Goal: Task Accomplishment & Management: Manage account settings

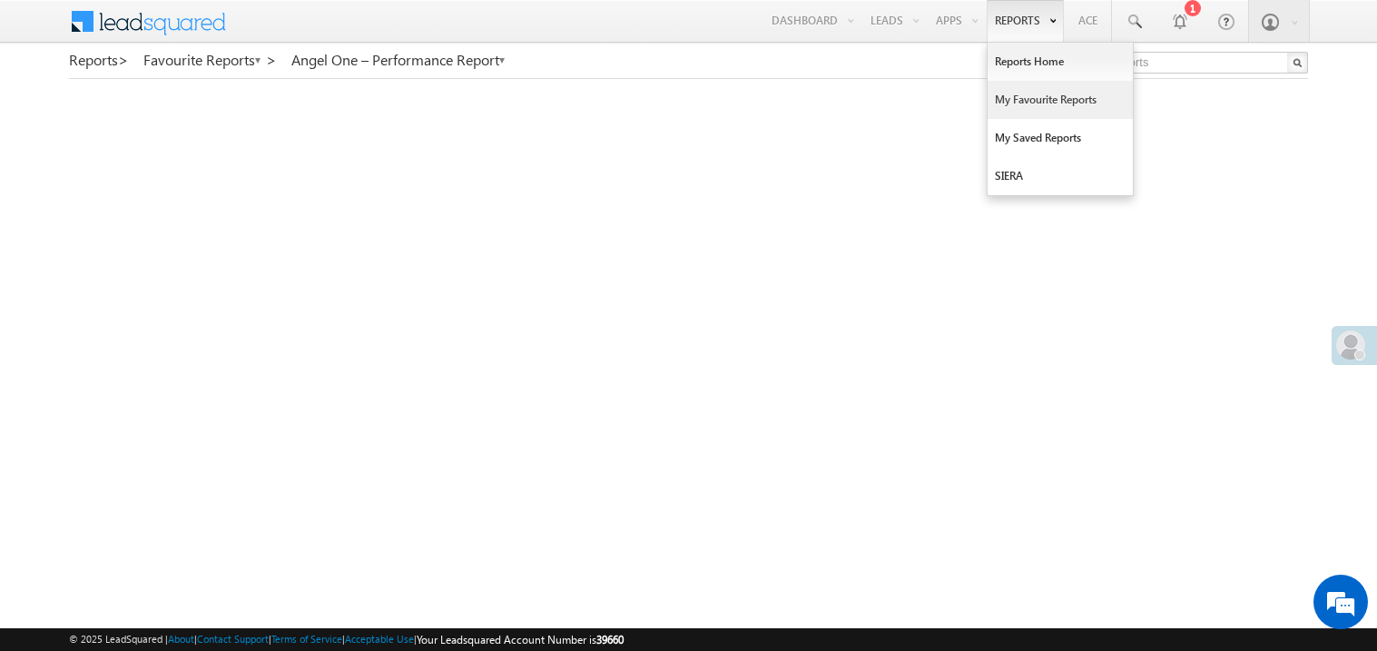
click at [1011, 99] on link "My Favourite Reports" at bounding box center [1059, 100] width 145 height 38
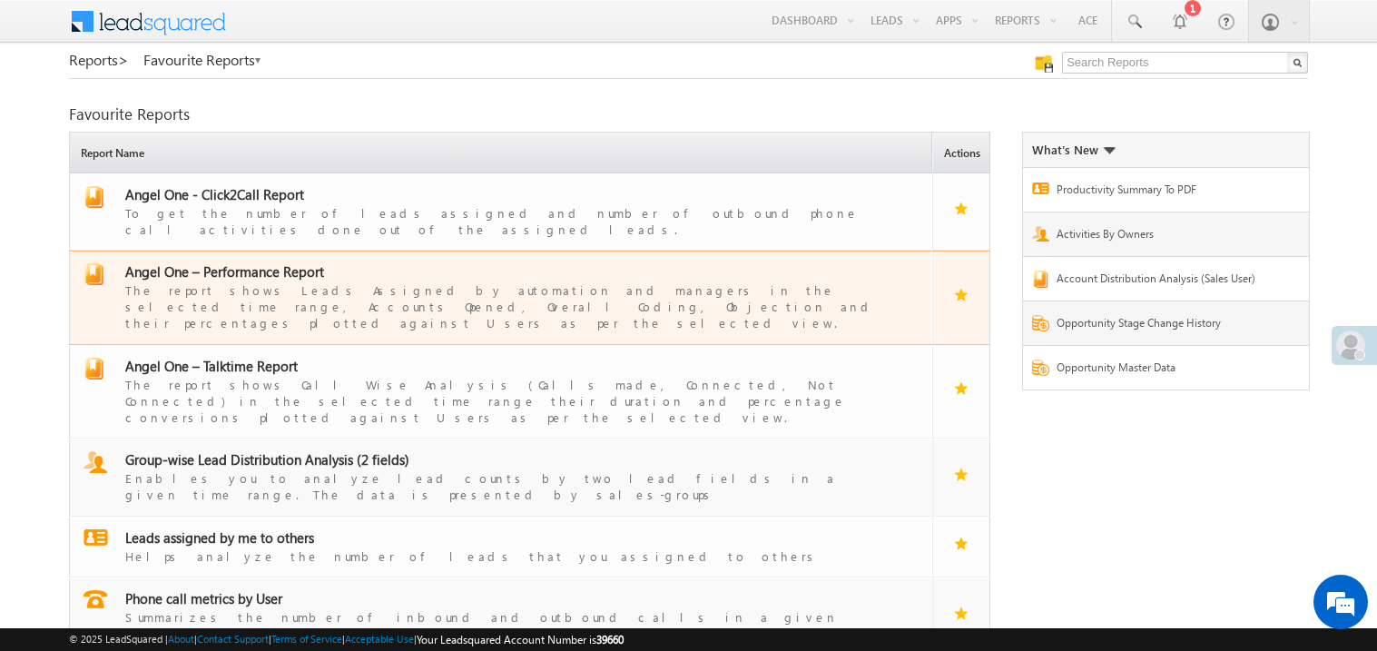
click at [241, 262] on span "Angel One – Performance Report" at bounding box center [224, 271] width 199 height 18
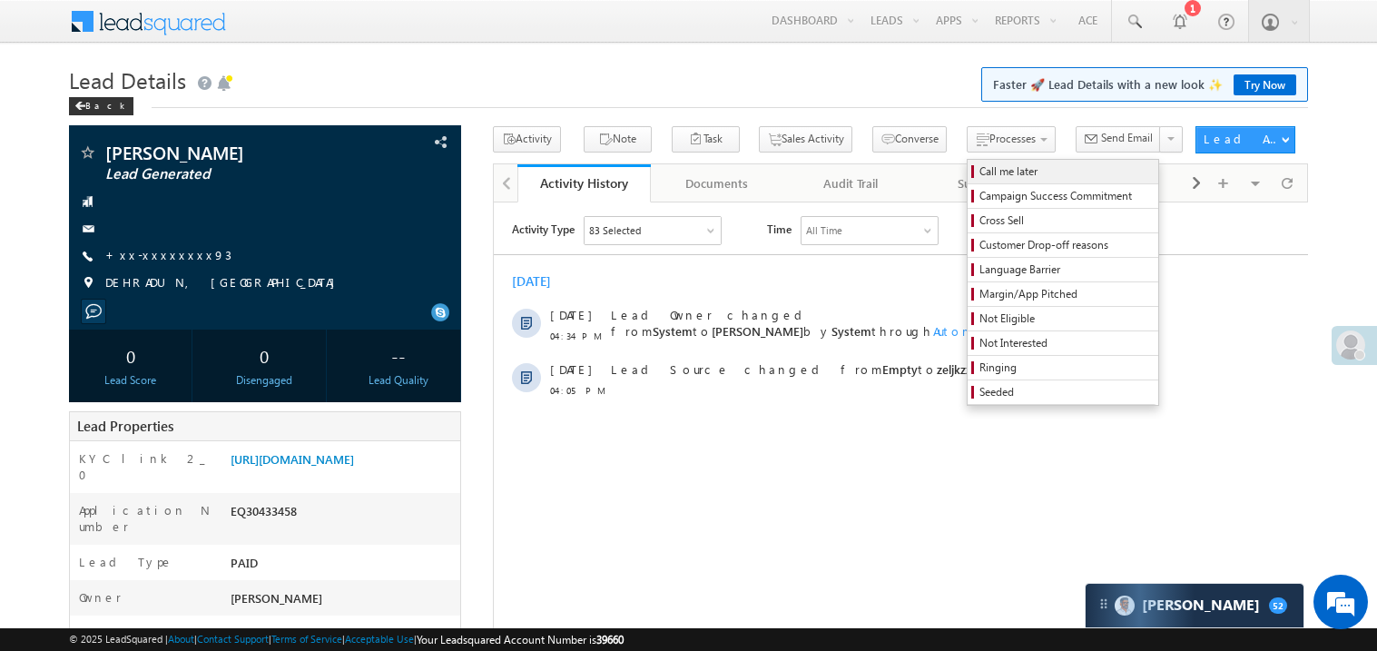
click at [979, 166] on span "Call me later" at bounding box center [1065, 171] width 172 height 16
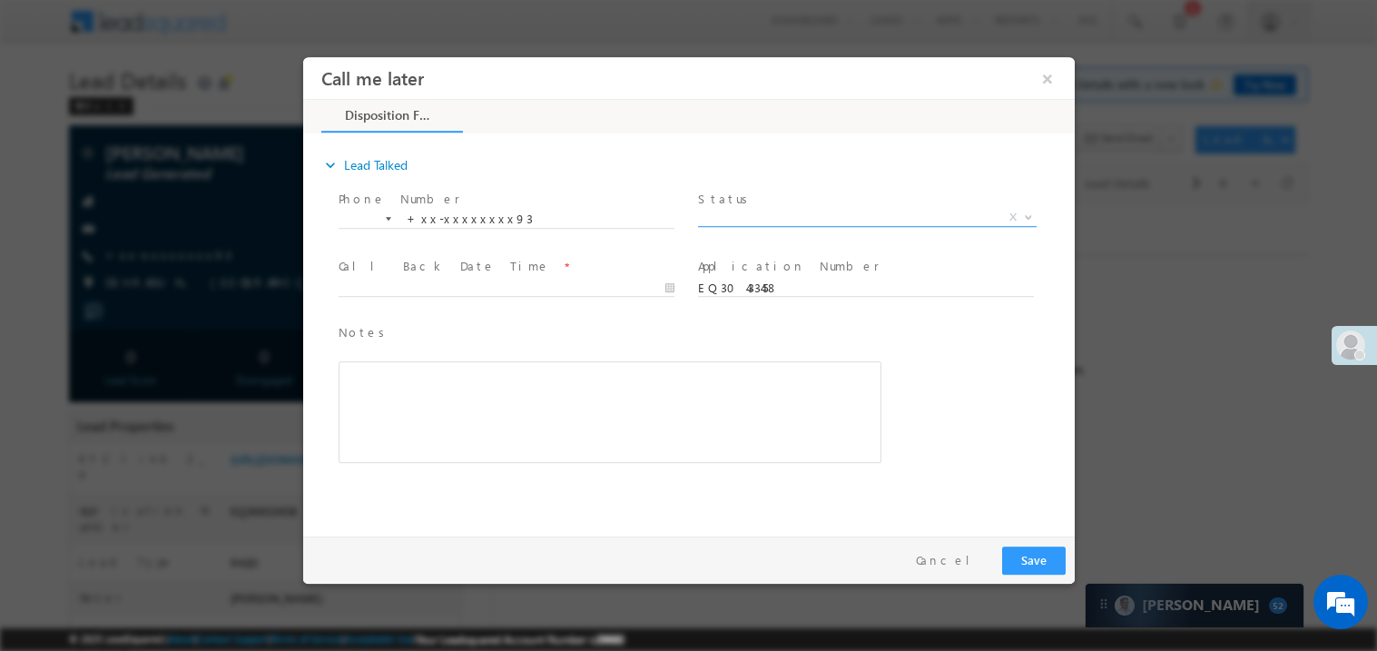
click at [734, 212] on span "X" at bounding box center [866, 217] width 338 height 18
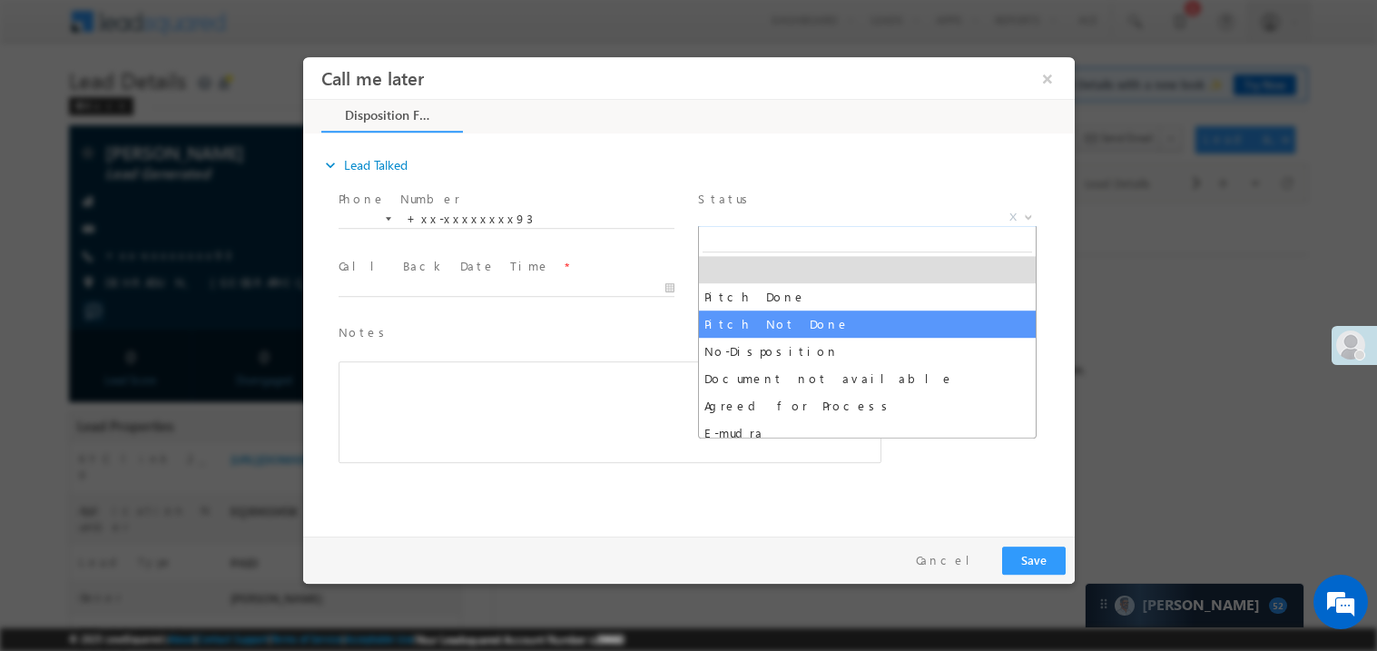
select select "Pitch Not Done"
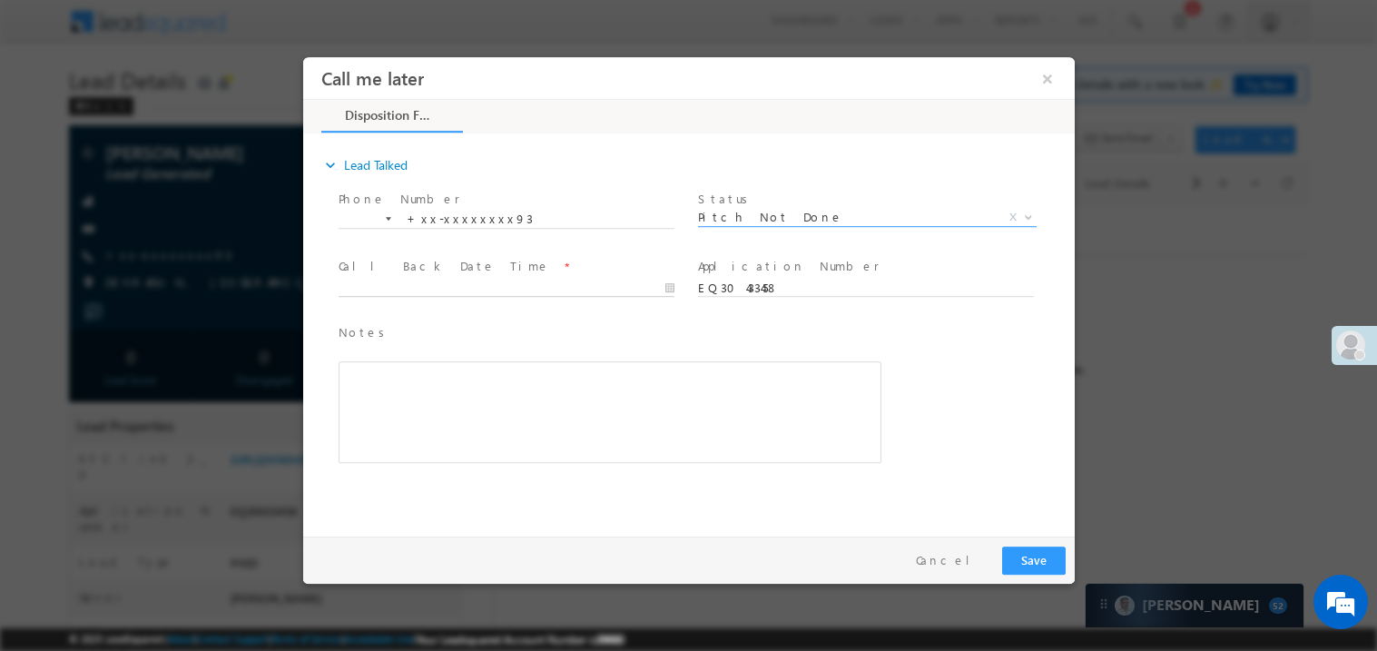
click at [458, 291] on body "Call me later ×" at bounding box center [687, 291] width 771 height 471
type input "10/12/25 5:27 PM"
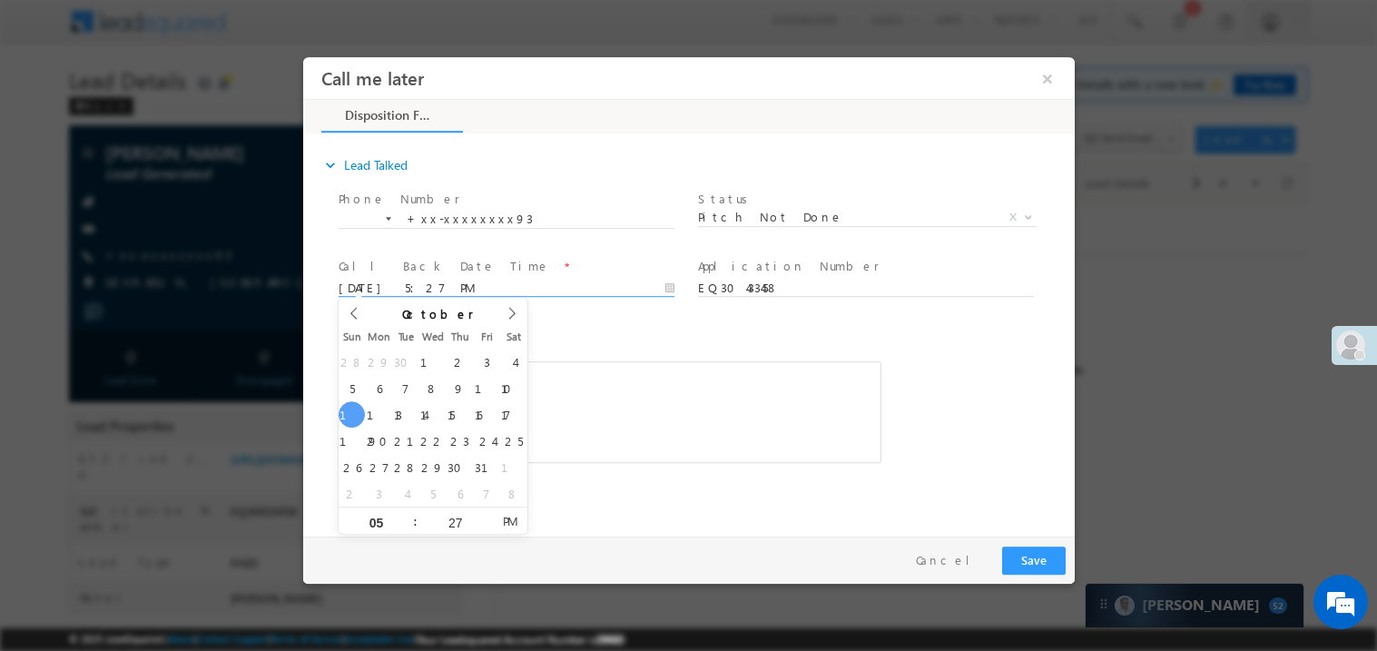
click at [583, 449] on div "Rich Text Editor, 40788eee-0fb2-11ec-a811-0adc8a9d82c2__tab1__section1__Notes__…" at bounding box center [609, 411] width 543 height 102
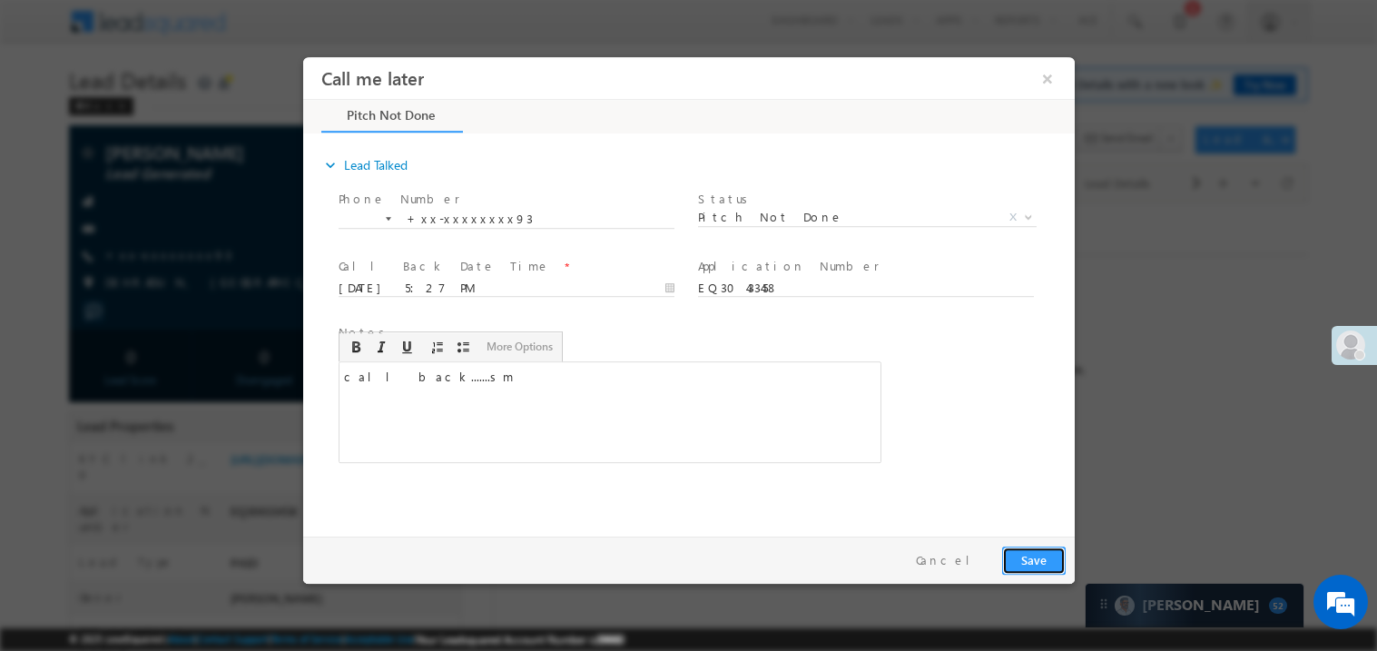
click at [1035, 568] on button "Save" at bounding box center [1033, 559] width 64 height 28
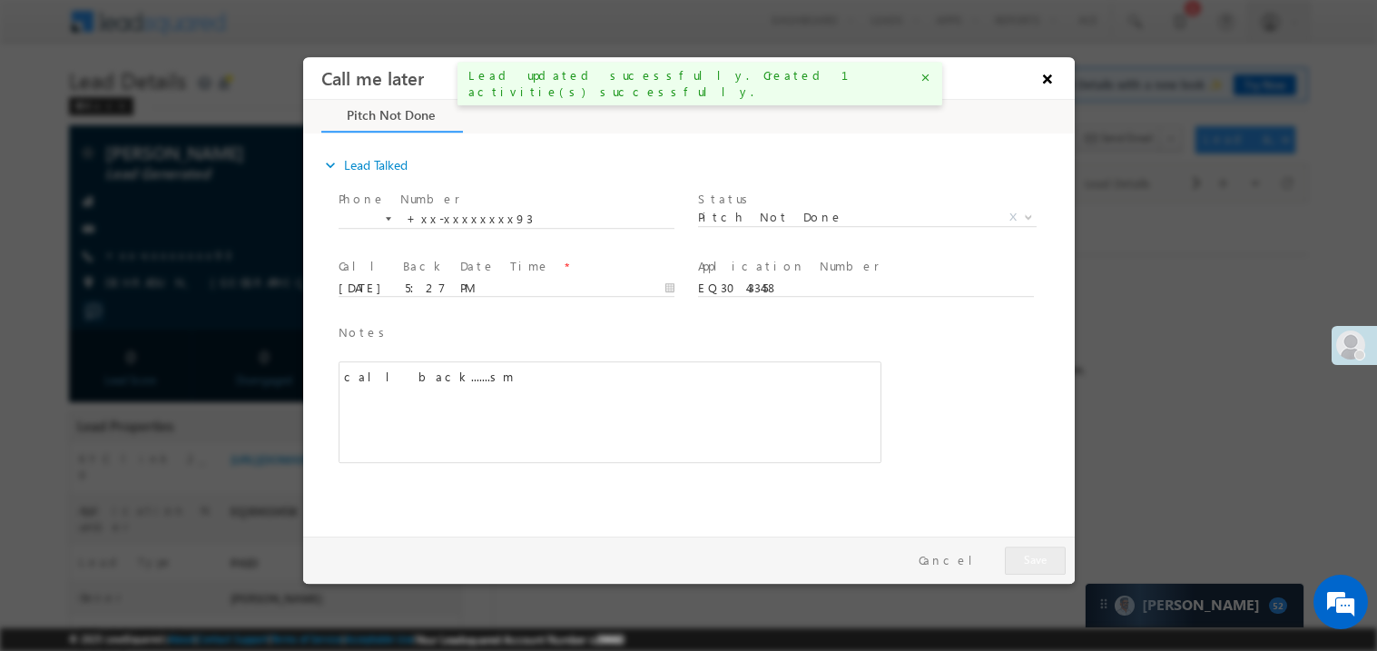
click at [1054, 77] on button "×" at bounding box center [1046, 78] width 31 height 34
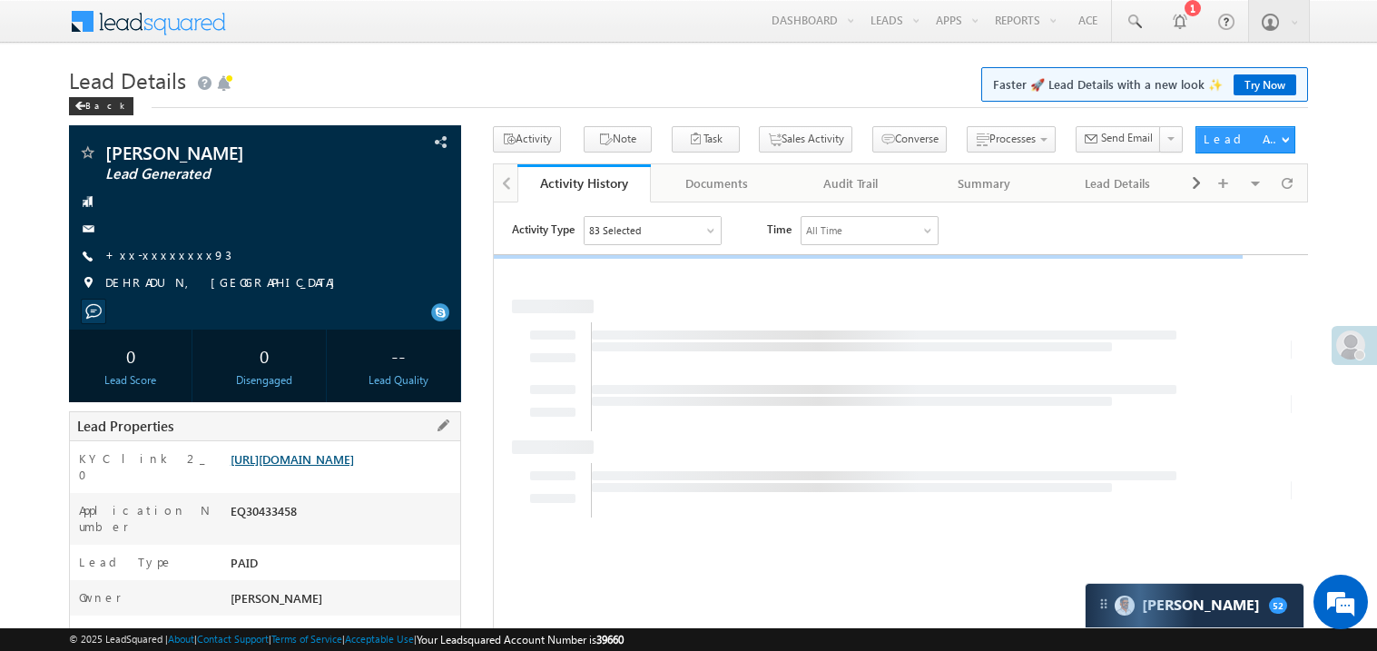
click at [342, 465] on link "https://angelbroking1-pk3em7sa.customui-test.leadsquared.com?leadId=5282422e-f2…" at bounding box center [291, 458] width 123 height 15
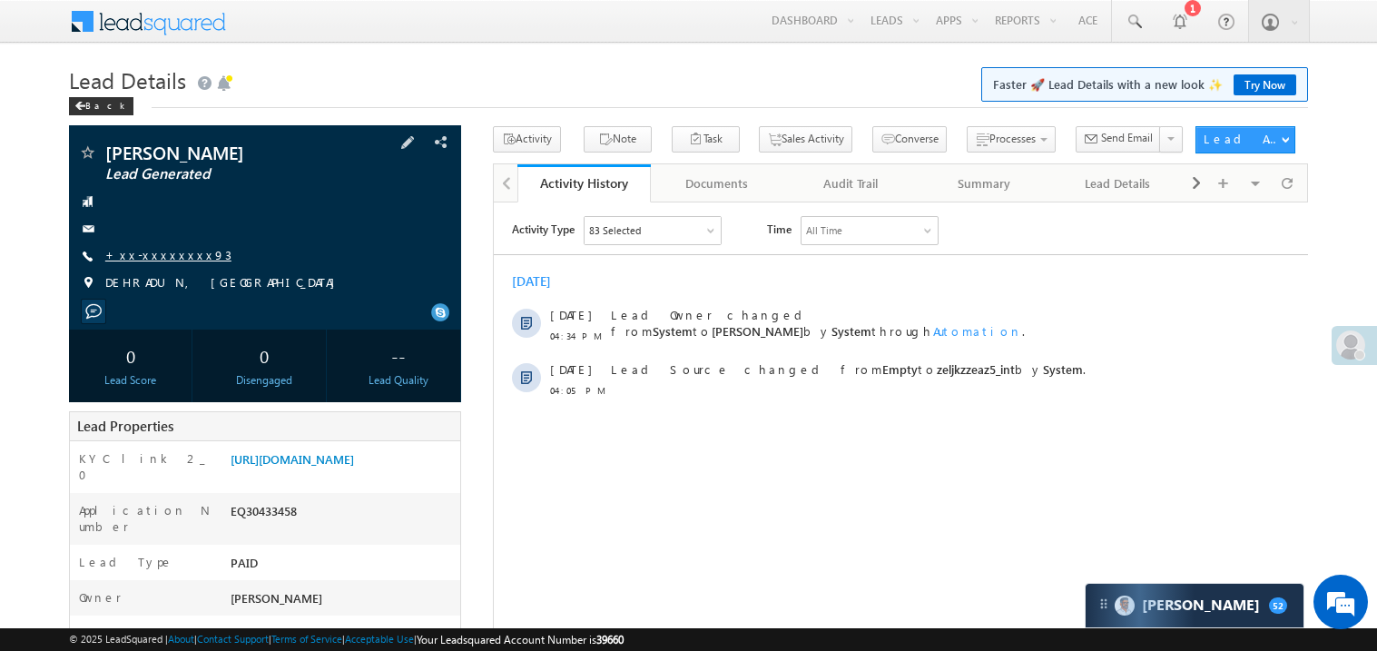
click at [173, 259] on link "+xx-xxxxxxxx93" at bounding box center [168, 254] width 126 height 15
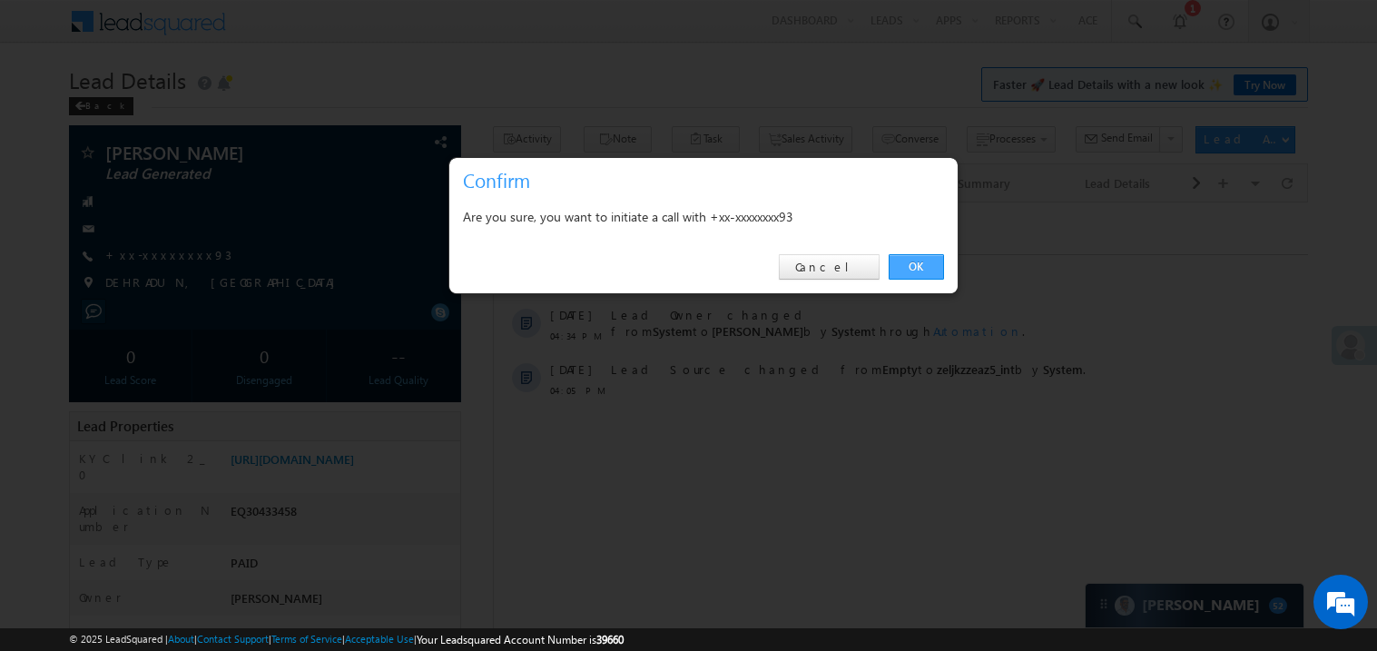
click at [919, 269] on link "OK" at bounding box center [915, 266] width 55 height 25
